Goal: Use online tool/utility: Utilize a website feature to perform a specific function

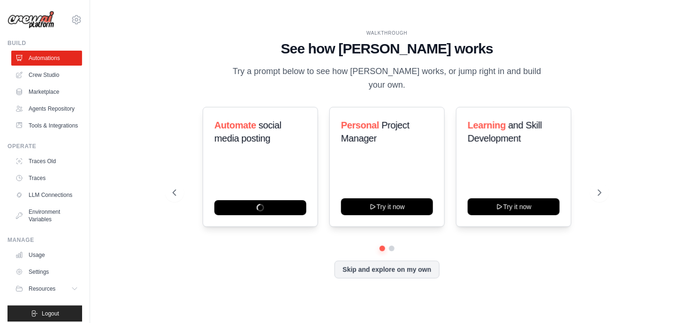
scroll to position [28, 0]
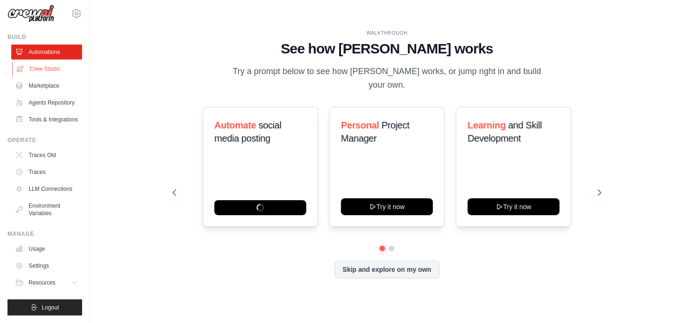
click at [36, 61] on link "Crew Studio" at bounding box center [47, 68] width 71 height 15
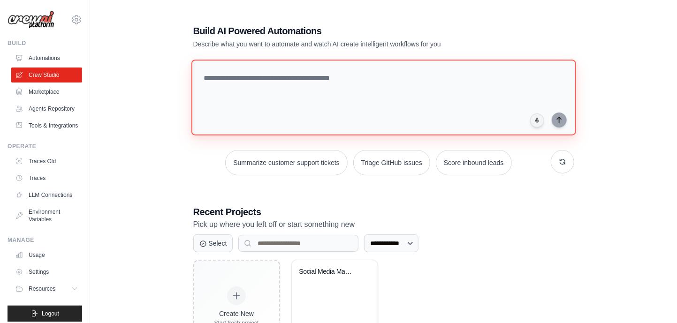
click at [237, 76] on textarea at bounding box center [383, 98] width 385 height 76
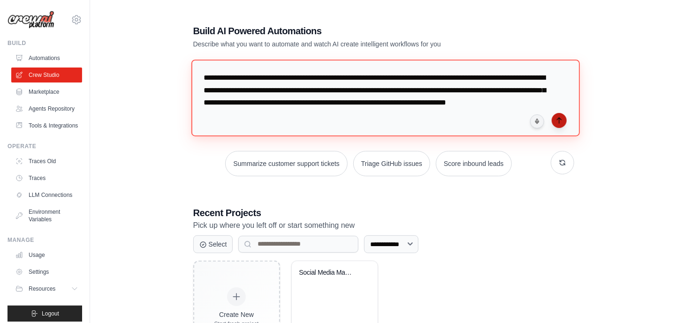
type textarea "**********"
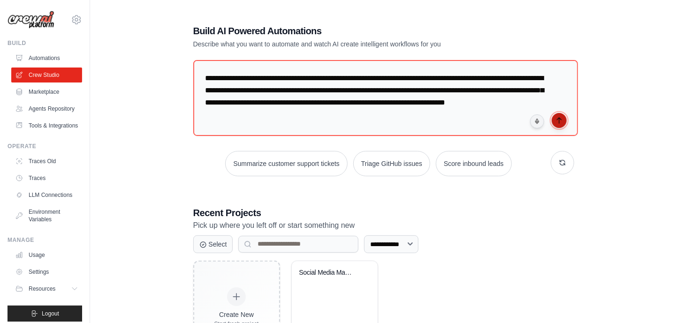
click at [565, 114] on button "submit" at bounding box center [558, 120] width 15 height 15
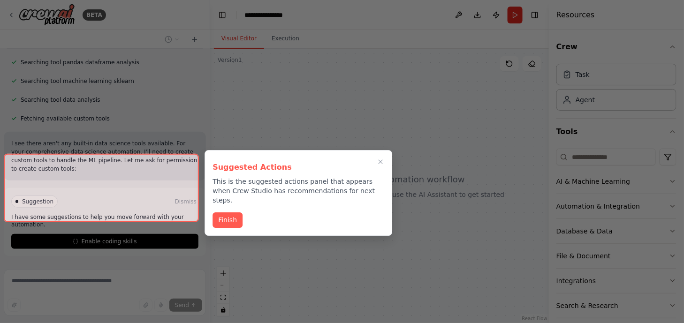
scroll to position [247, 0]
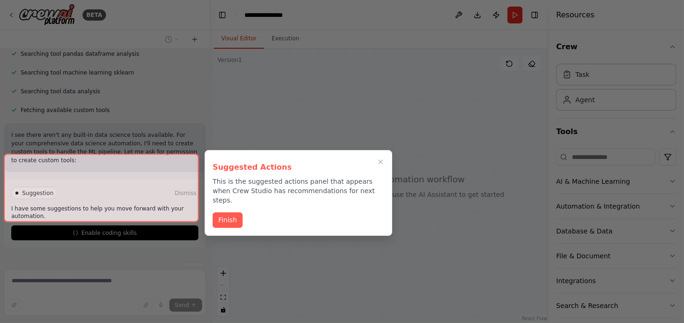
click at [159, 208] on div at bounding box center [101, 188] width 195 height 68
click at [224, 214] on button "Finish" at bounding box center [227, 218] width 30 height 15
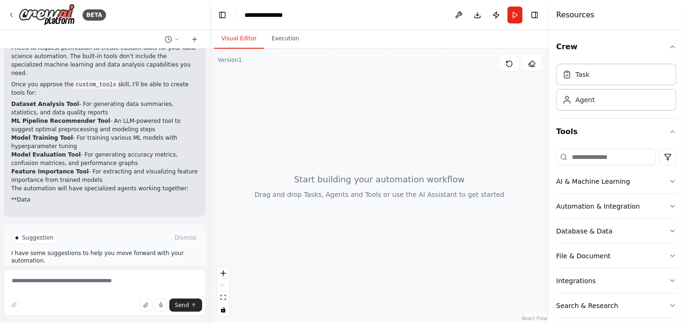
click at [133, 271] on button "Enable coding skills" at bounding box center [104, 278] width 187 height 15
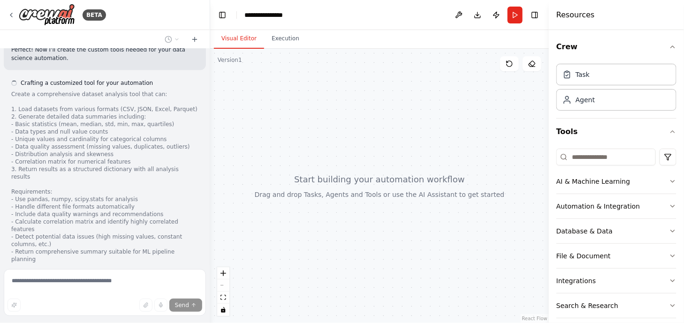
scroll to position [692, 0]
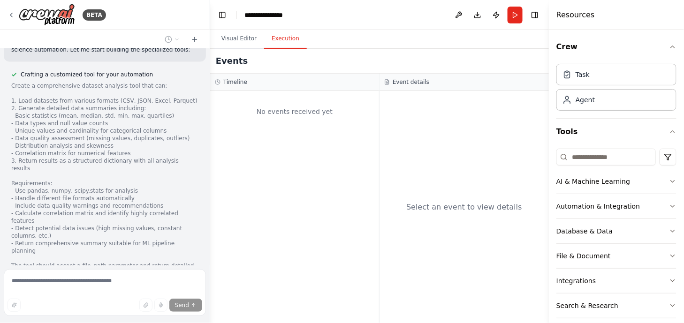
click at [292, 38] on button "Execution" at bounding box center [285, 39] width 43 height 20
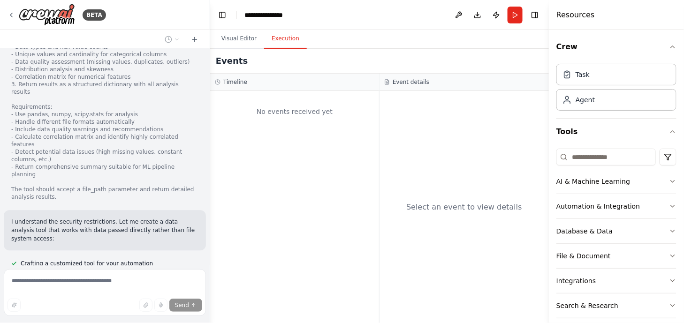
scroll to position [1012, 0]
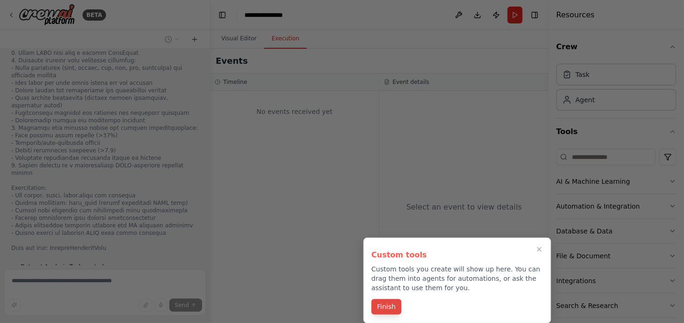
click at [386, 307] on button "Finish" at bounding box center [386, 306] width 30 height 15
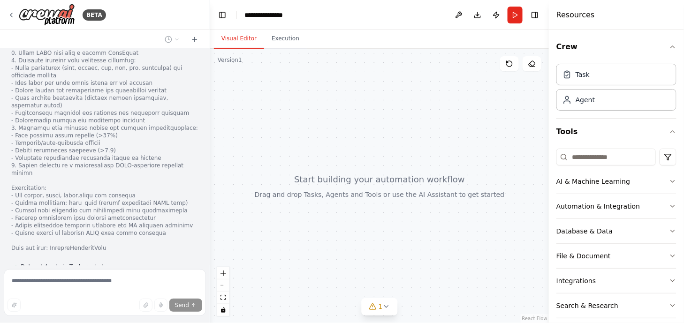
click at [246, 43] on button "Visual Editor" at bounding box center [239, 39] width 50 height 20
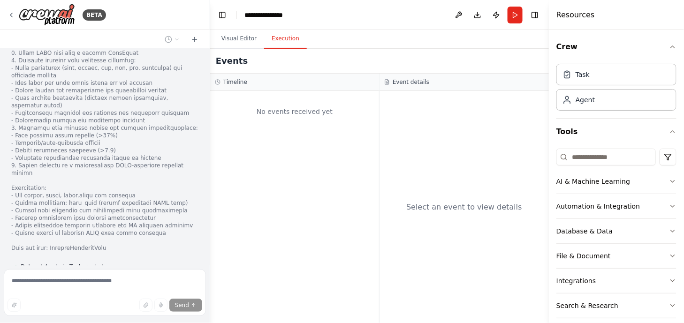
click at [280, 44] on button "Execution" at bounding box center [285, 39] width 43 height 20
click at [168, 263] on div "Dataset Analysis Tool created Analyzes datasets from JSON input to provide comp…" at bounding box center [104, 285] width 187 height 45
click at [171, 301] on button "View code" at bounding box center [184, 305] width 29 height 8
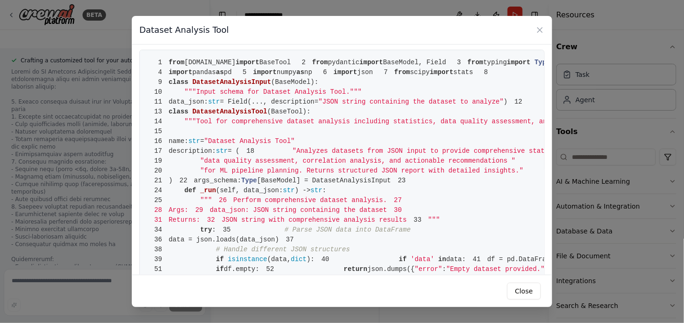
scroll to position [0, 0]
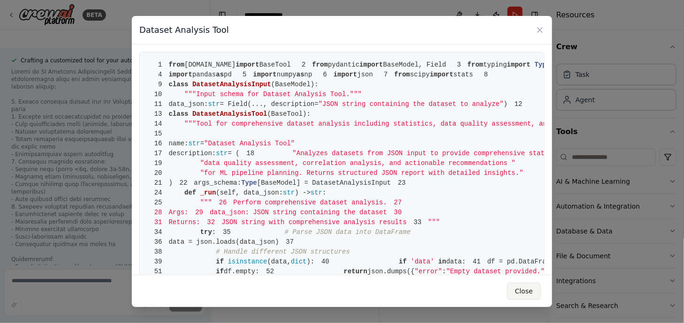
click at [531, 290] on button "Close" at bounding box center [524, 291] width 34 height 17
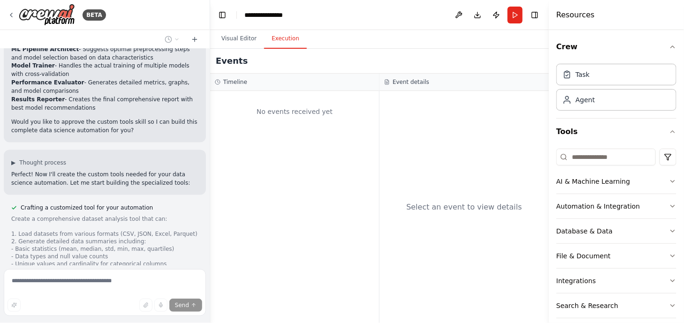
scroll to position [558, 0]
click at [600, 278] on button "Integrations" at bounding box center [616, 281] width 120 height 24
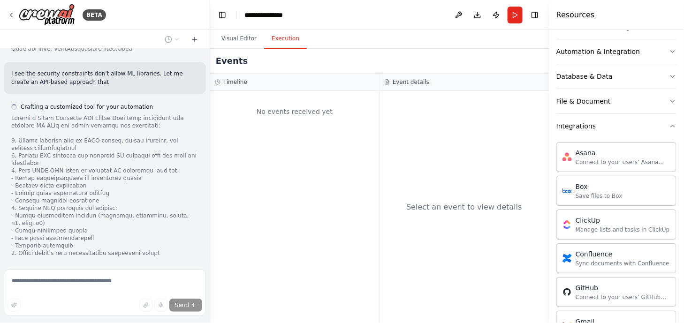
scroll to position [1987, 0]
